Goal: Use online tool/utility: Utilize a website feature to perform a specific function

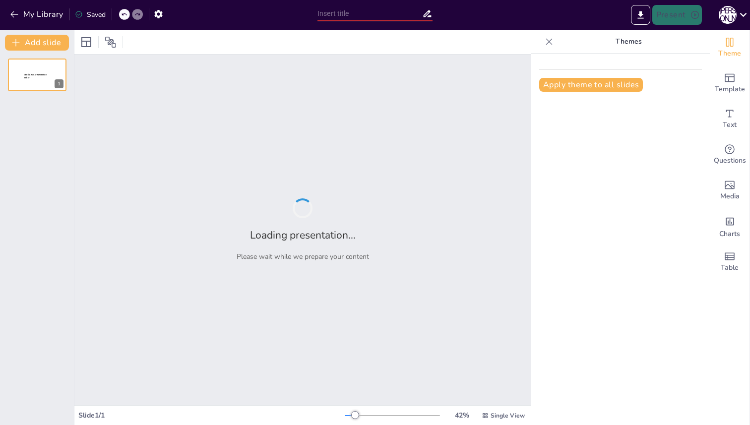
type input "Imported [PERSON_NAME].pptx"
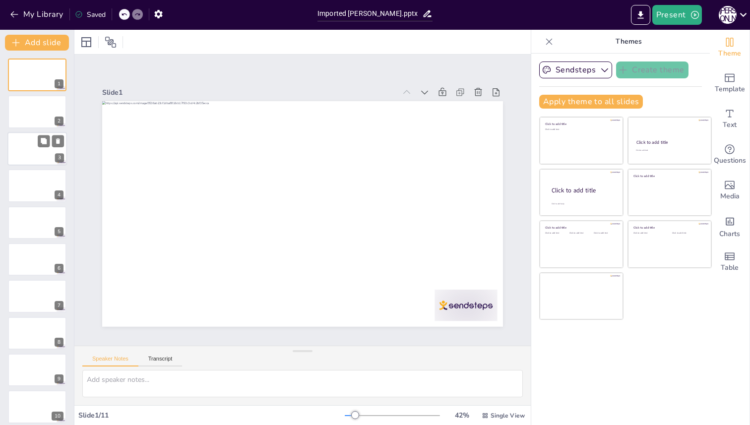
click at [23, 147] on div at bounding box center [37, 149] width 60 height 34
click at [30, 189] on div at bounding box center [37, 186] width 60 height 34
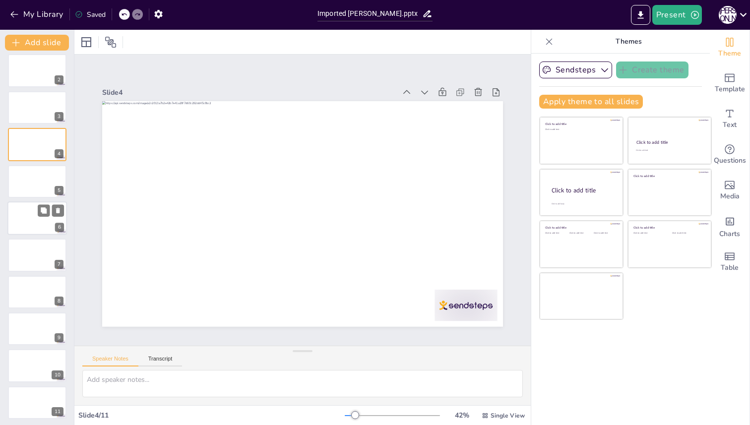
scroll to position [43, 0]
click at [27, 241] on div at bounding box center [37, 254] width 60 height 34
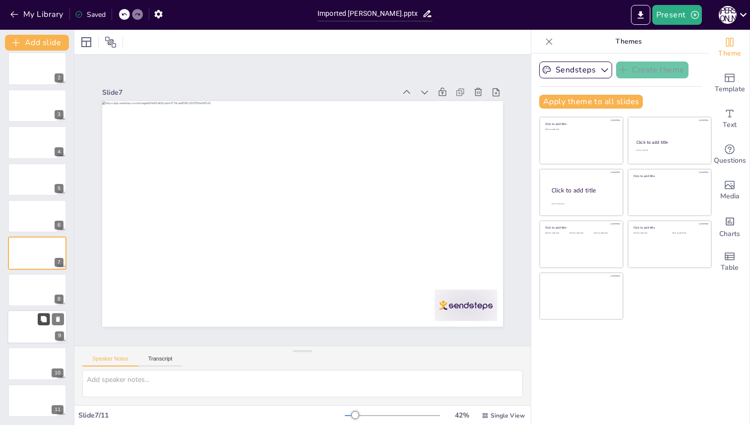
click at [39, 318] on button at bounding box center [44, 319] width 12 height 12
click at [31, 282] on div at bounding box center [37, 290] width 60 height 34
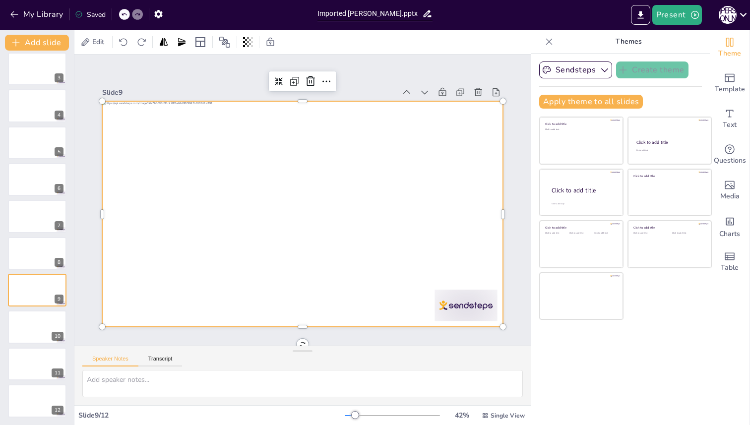
click at [283, 228] on div at bounding box center [289, 195] width 369 height 458
click at [190, 168] on icon at bounding box center [184, 173] width 11 height 11
click at [237, 291] on icon at bounding box center [231, 297] width 12 height 12
click at [94, 41] on span "Edit" at bounding box center [98, 41] width 16 height 9
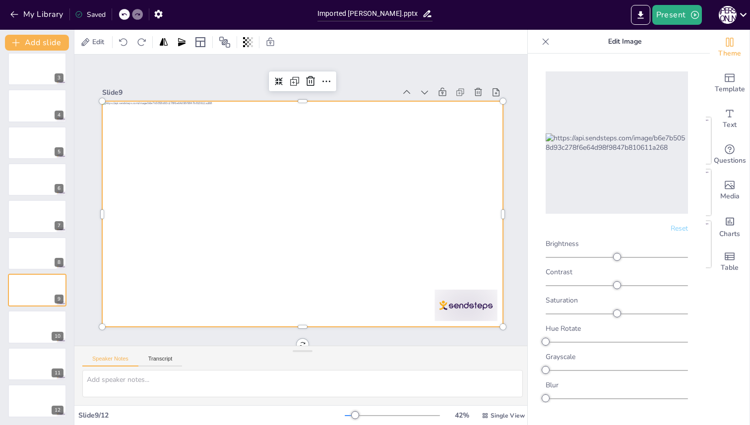
scroll to position [5, 0]
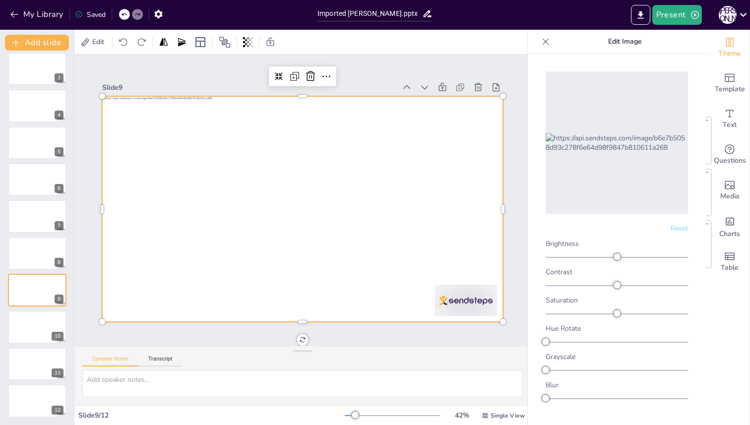
click at [185, 273] on div at bounding box center [294, 204] width 369 height 458
click at [149, 386] on textarea at bounding box center [302, 383] width 440 height 27
click at [171, 358] on button "Transcript" at bounding box center [160, 361] width 44 height 11
click at [117, 363] on button "Speaker Notes" at bounding box center [110, 361] width 56 height 11
click at [514, 418] on span "Single View" at bounding box center [507, 416] width 34 height 8
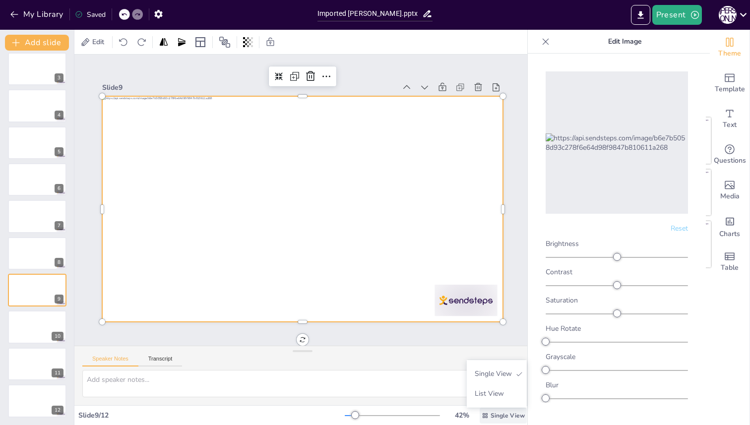
click at [514, 418] on span "Single View" at bounding box center [507, 416] width 34 height 8
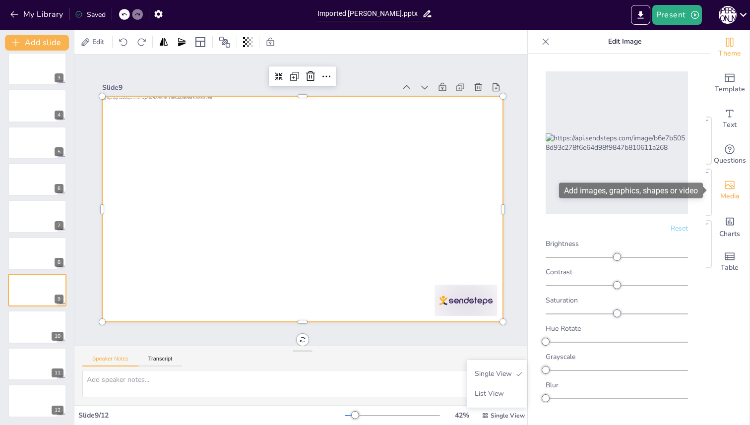
click at [737, 181] on div "Media" at bounding box center [730, 191] width 40 height 36
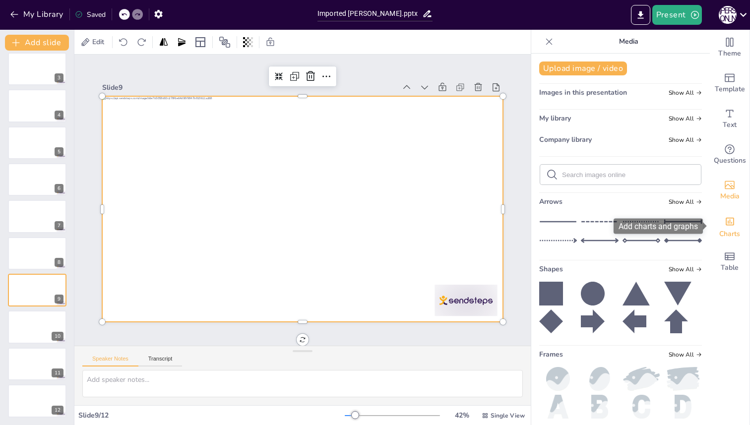
click at [733, 221] on icon "Add charts and graphs" at bounding box center [729, 221] width 10 height 10
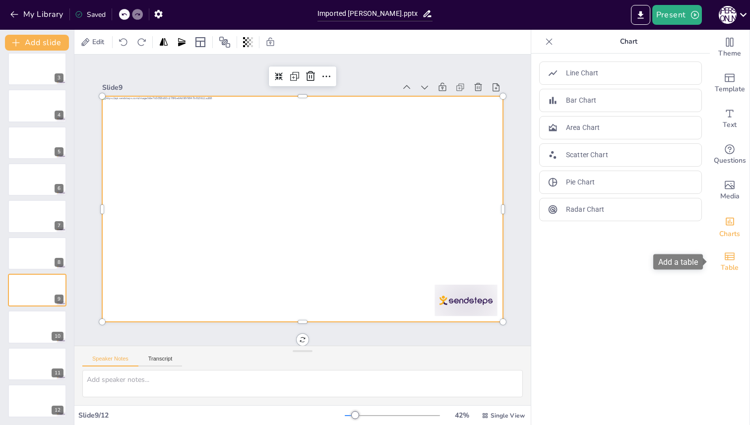
click at [733, 268] on span "Table" at bounding box center [730, 267] width 18 height 11
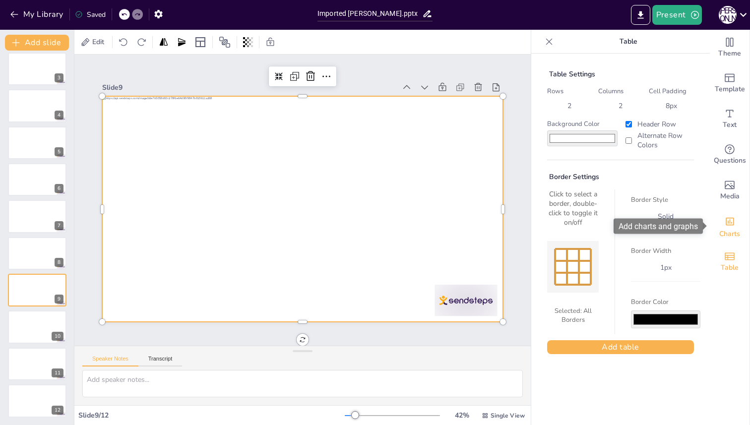
click at [724, 217] on div "Charts" at bounding box center [730, 226] width 40 height 36
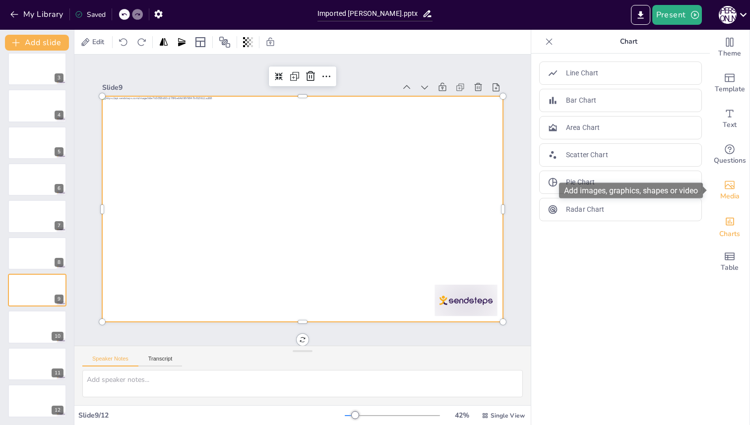
click at [724, 192] on span "Media" at bounding box center [729, 196] width 19 height 11
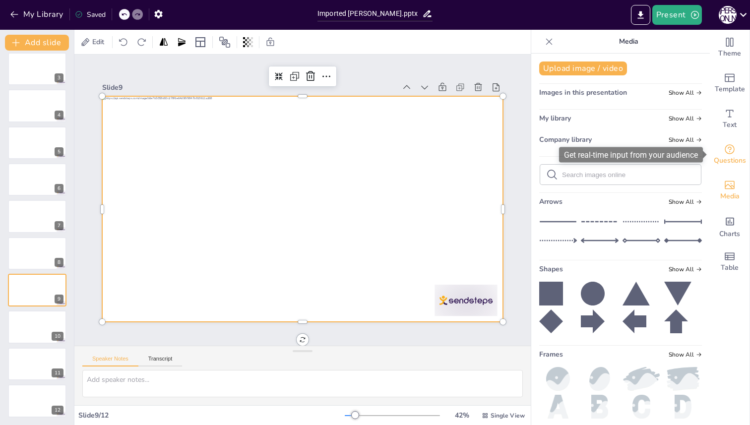
click at [726, 150] on icon "Get real-time input from your audience" at bounding box center [730, 149] width 12 height 12
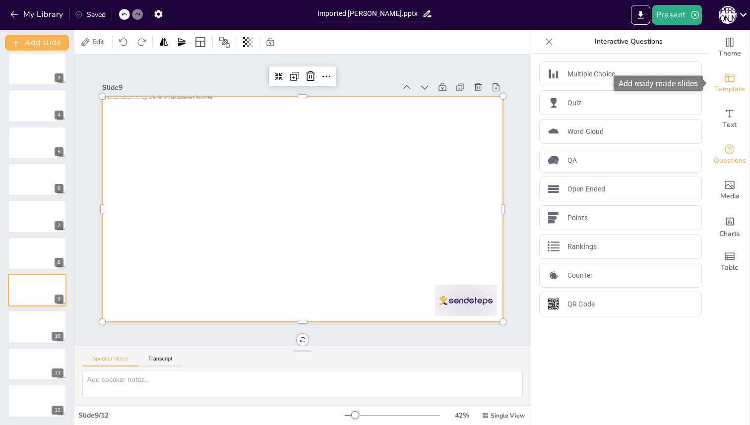
click at [722, 88] on span "Template" at bounding box center [730, 89] width 30 height 11
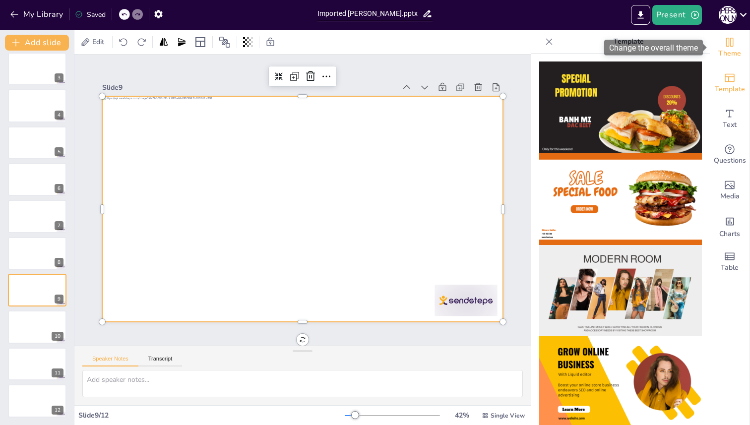
click at [726, 58] on span "Theme" at bounding box center [729, 53] width 23 height 11
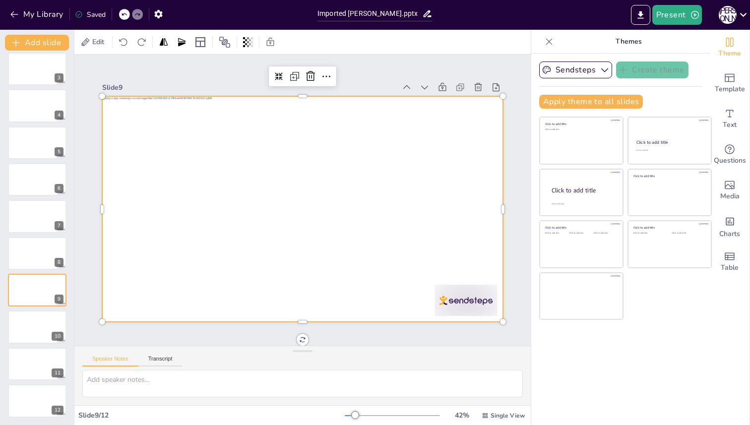
click at [746, 12] on icon at bounding box center [742, 14] width 13 height 13
